Goal: Navigation & Orientation: Find specific page/section

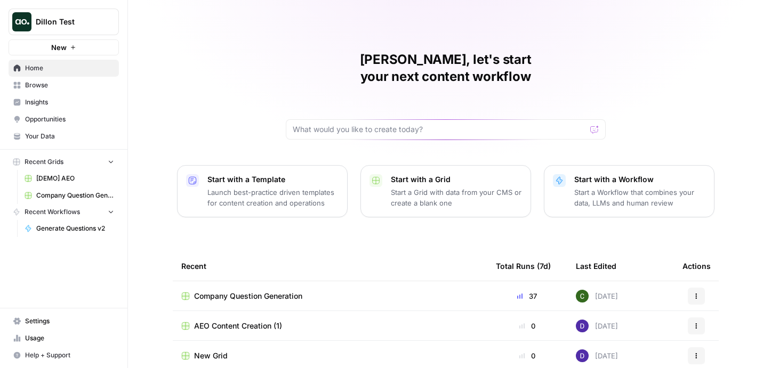
click at [65, 20] on span "Dillon Test" at bounding box center [68, 22] width 64 height 11
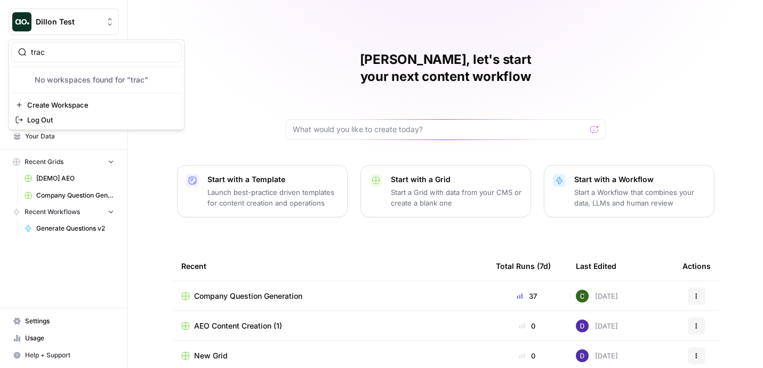
type input "trac"
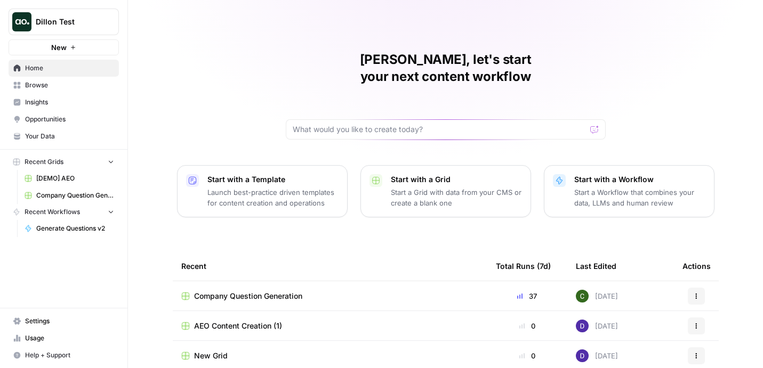
click at [91, 18] on span "Dillon Test" at bounding box center [68, 22] width 64 height 11
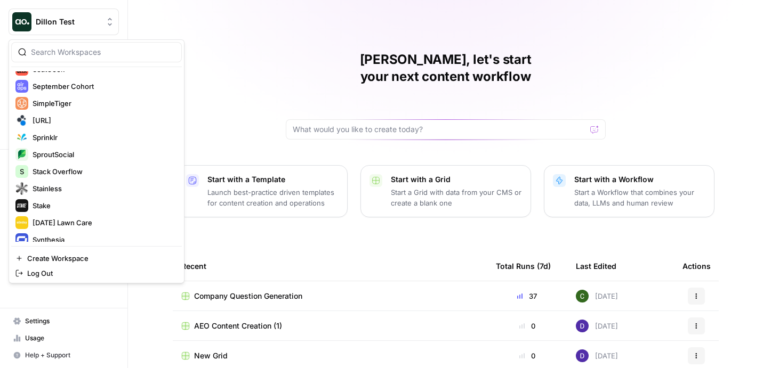
scroll to position [2291, 0]
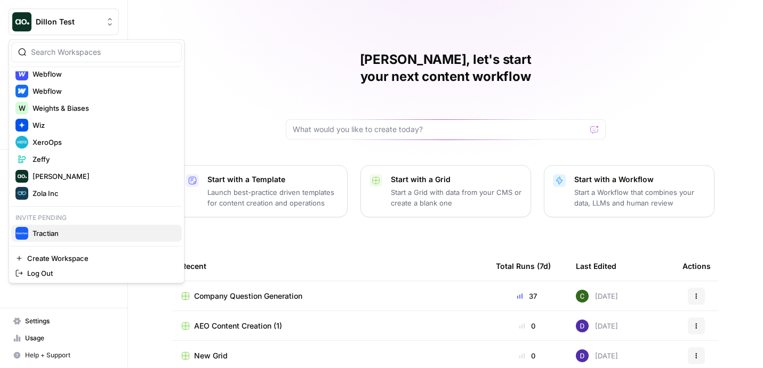
click at [59, 229] on span "Tractian" at bounding box center [103, 233] width 141 height 11
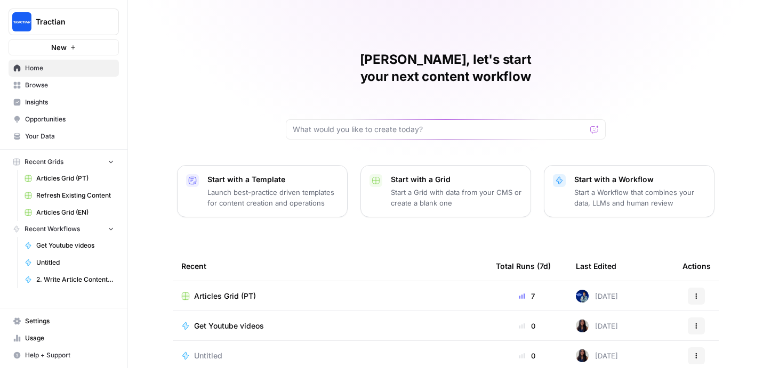
click at [64, 90] on span "Browse" at bounding box center [69, 85] width 89 height 10
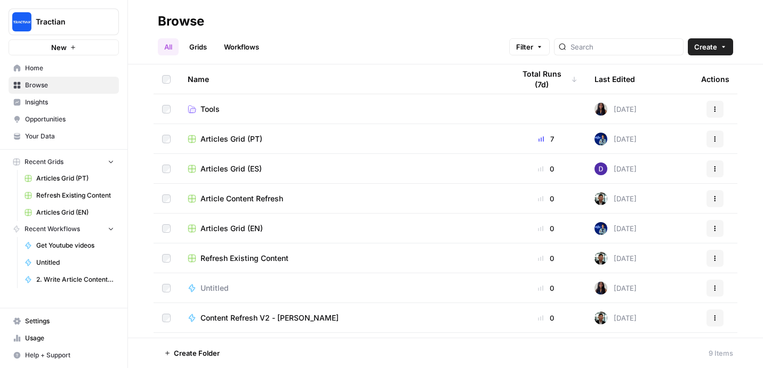
click at [208, 110] on span "Tools" at bounding box center [209, 109] width 19 height 11
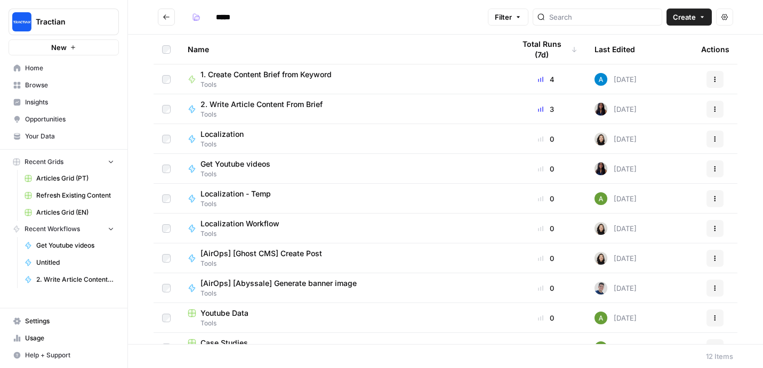
click at [165, 16] on icon "Go back" at bounding box center [166, 16] width 7 height 7
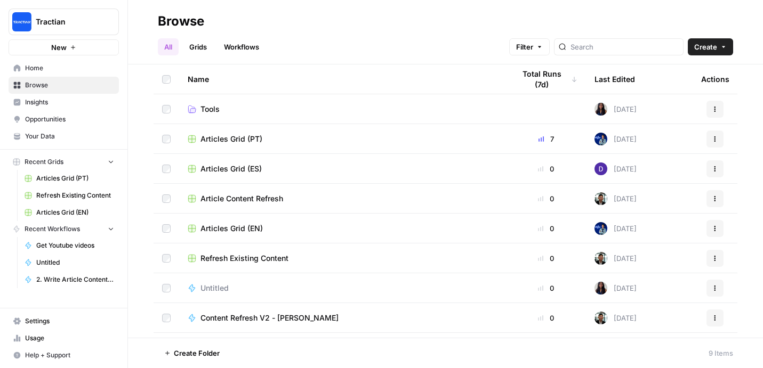
click at [68, 139] on span "Your Data" at bounding box center [69, 137] width 89 height 10
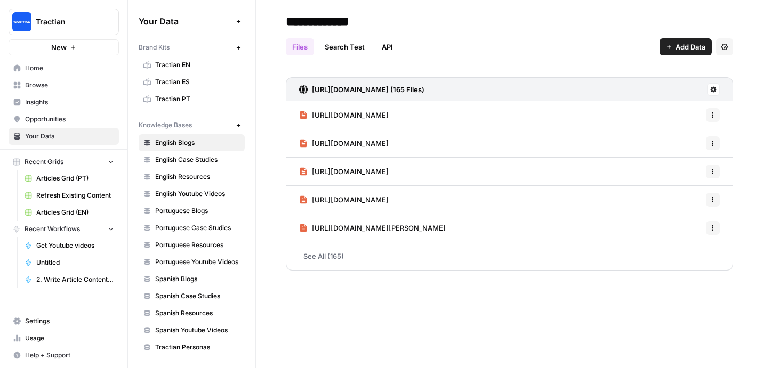
click at [67, 339] on span "Usage" at bounding box center [69, 339] width 89 height 10
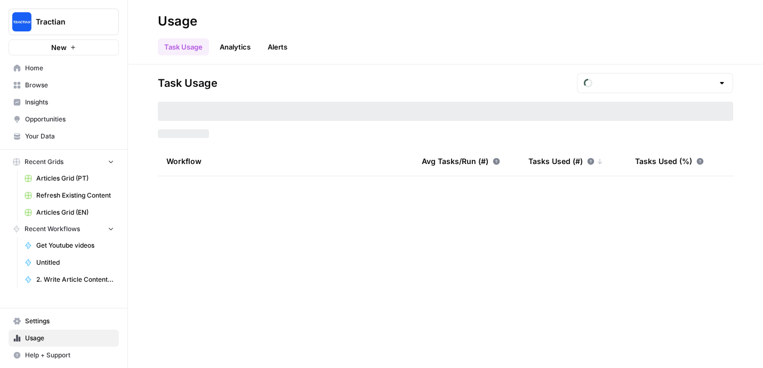
type input "September Tasks"
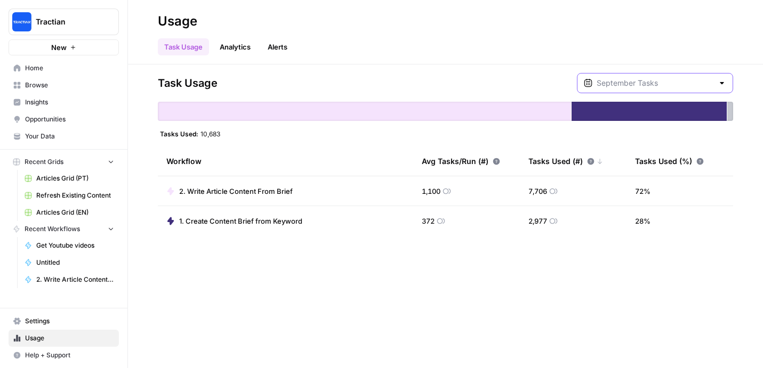
click at [697, 85] on input "text" at bounding box center [654, 83] width 117 height 11
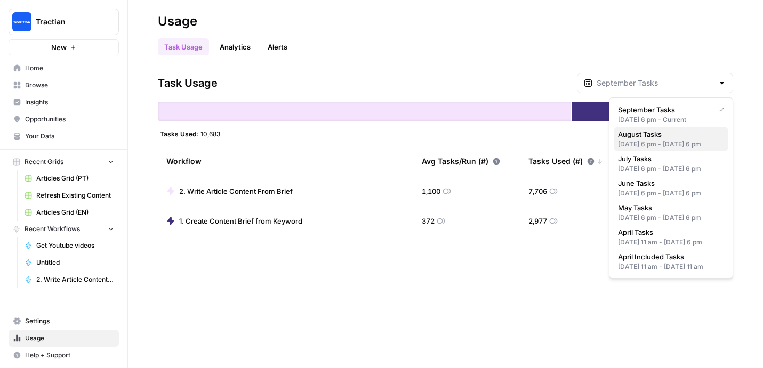
click at [682, 137] on span "August Tasks" at bounding box center [669, 134] width 102 height 11
type input "August Tasks"
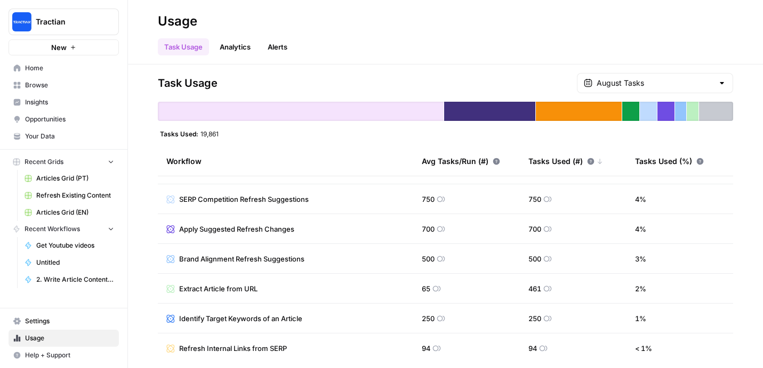
scroll to position [115, 0]
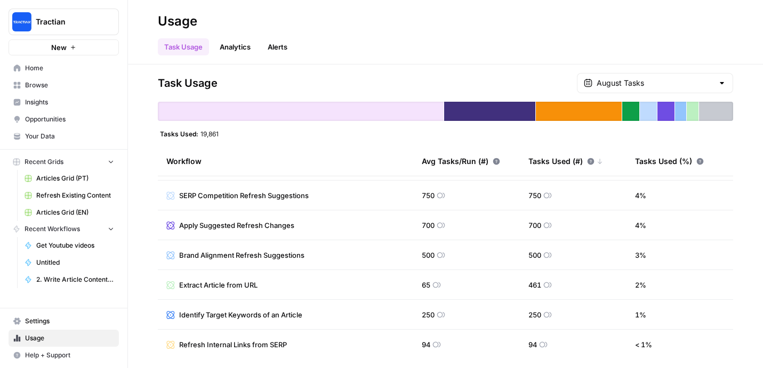
click at [53, 68] on span "Home" at bounding box center [69, 68] width 89 height 10
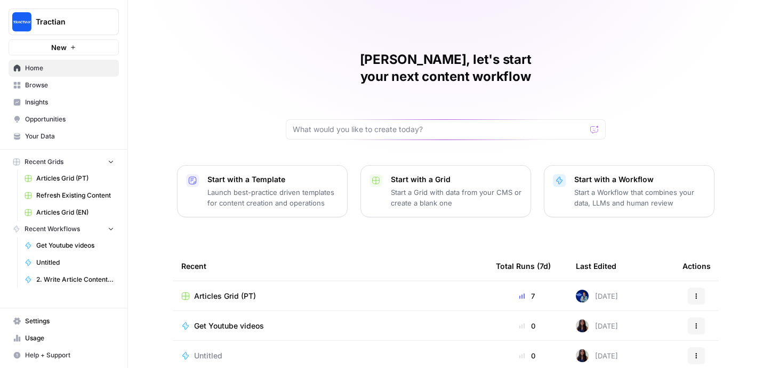
click at [83, 85] on span "Browse" at bounding box center [69, 85] width 89 height 10
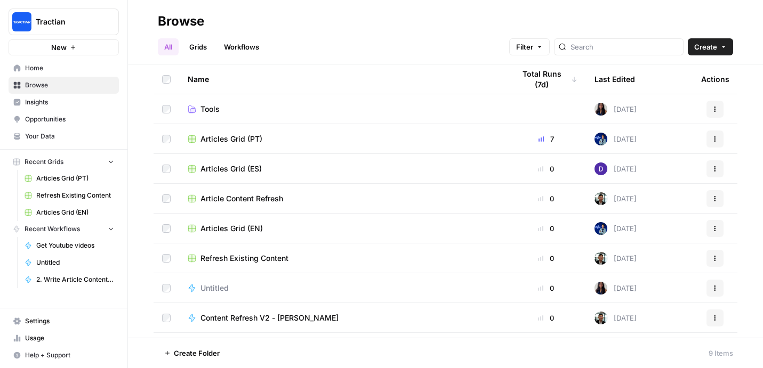
click at [234, 135] on span "Articles Grid (PT)" at bounding box center [231, 139] width 62 height 11
